Goal: Information Seeking & Learning: Learn about a topic

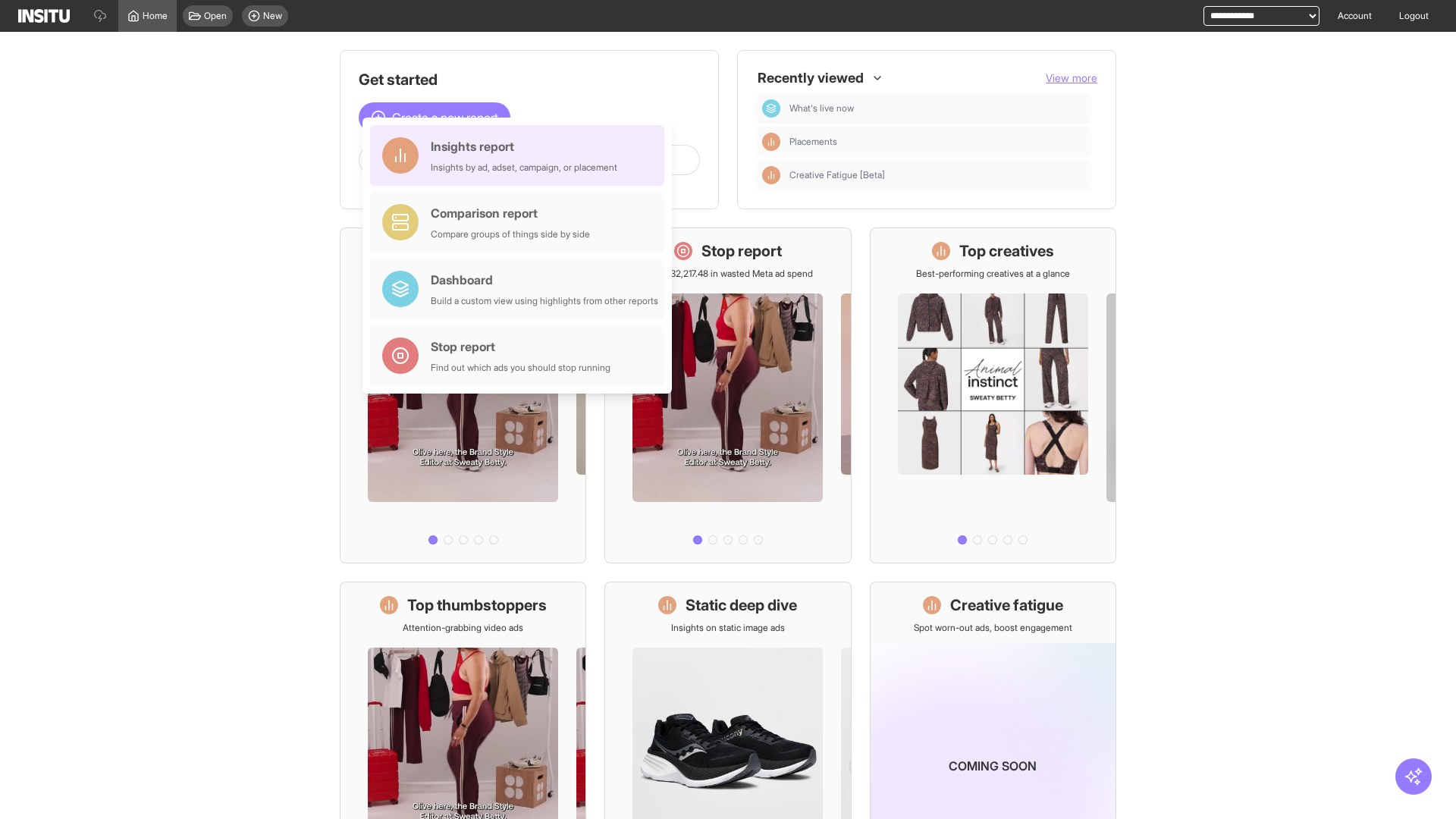
click at [521, 155] on div "Insights report Insights by ad, adset, campaign, or placement" at bounding box center [524, 155] width 187 height 36
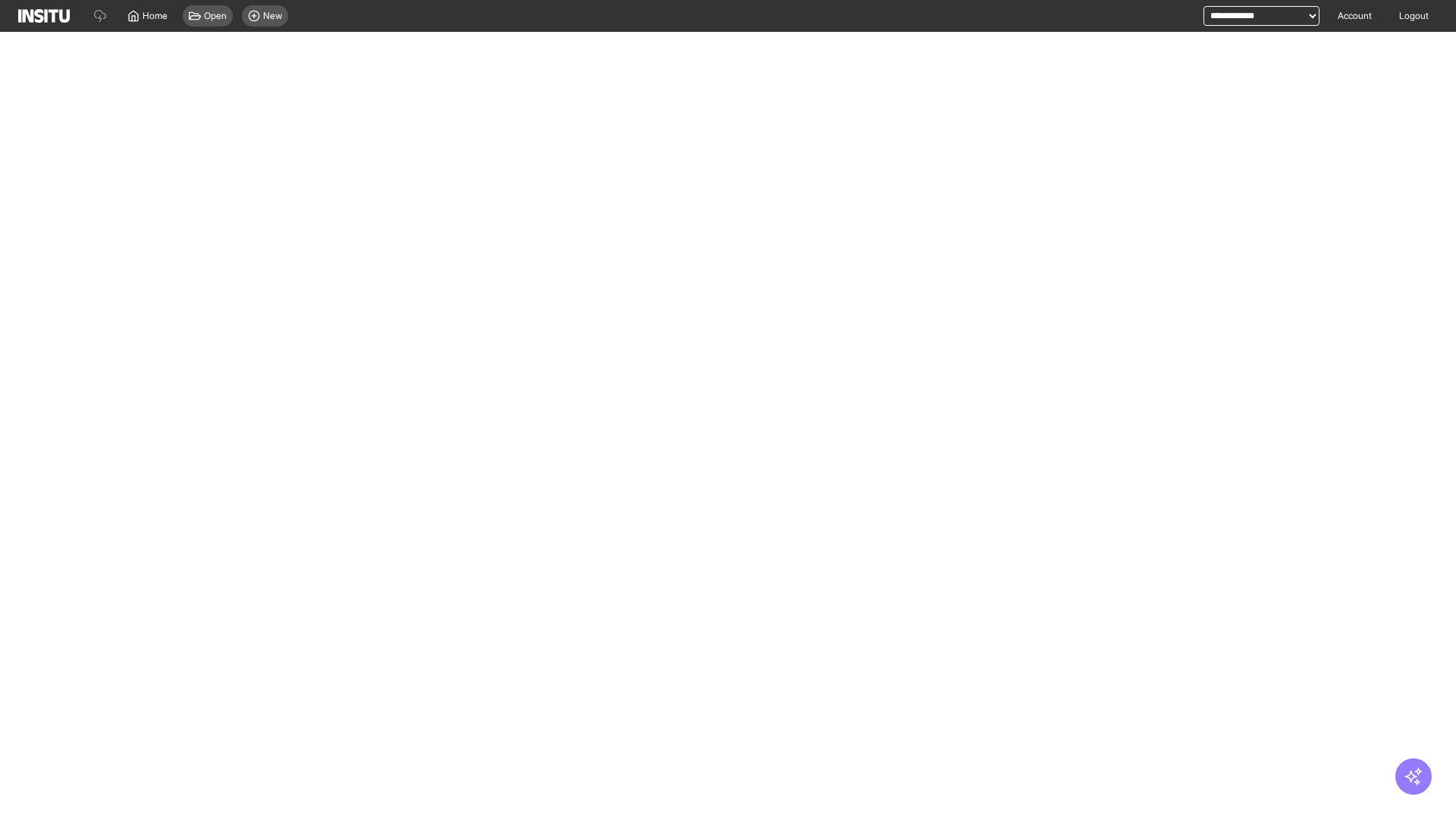
select select "**"
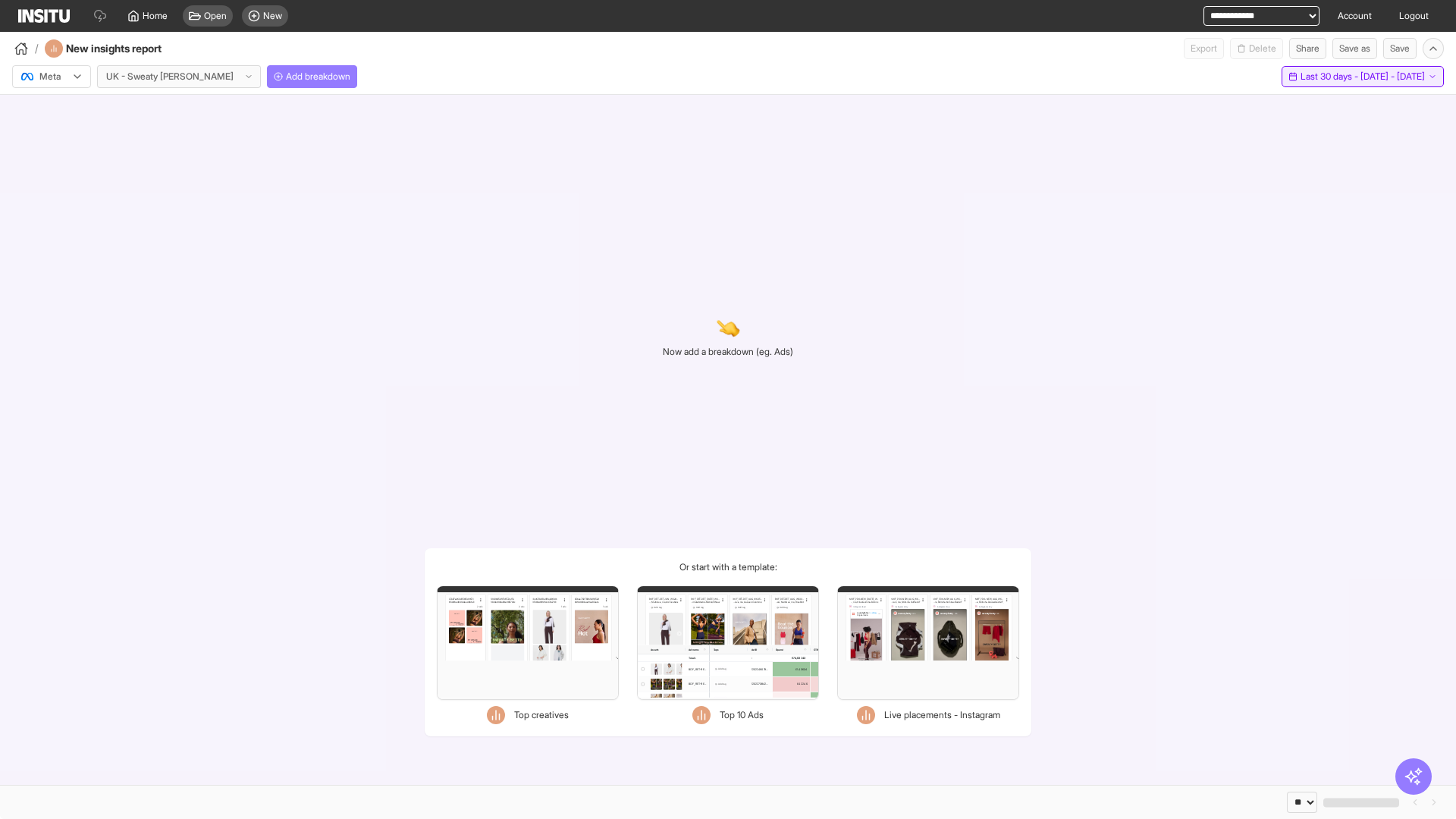
click at [1331, 77] on span "Last 30 days - [DATE] - [DATE]" at bounding box center [1362, 76] width 124 height 12
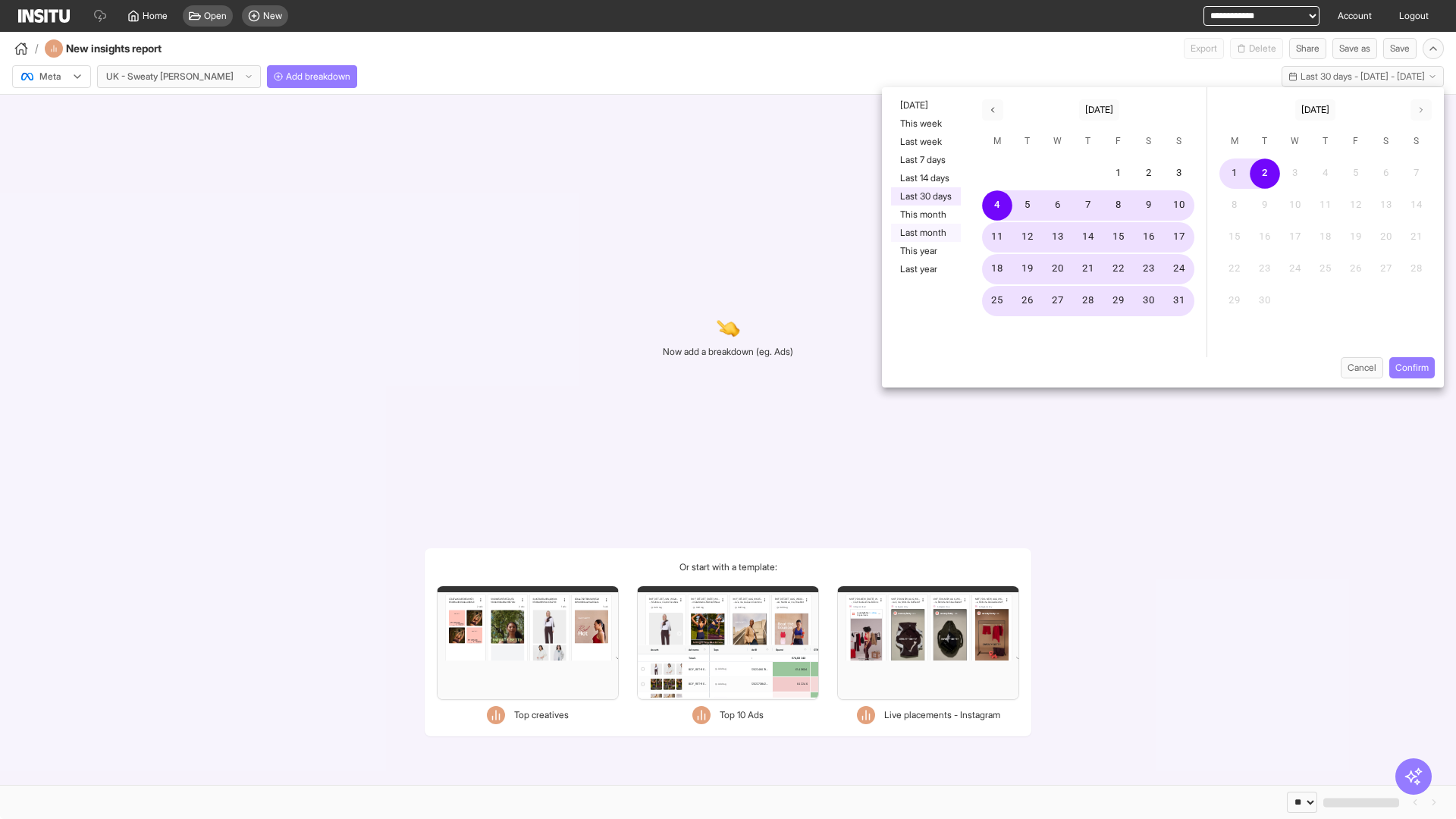
click at [924, 233] on button "Last month" at bounding box center [926, 233] width 70 height 18
